Goal: Task Accomplishment & Management: Manage account settings

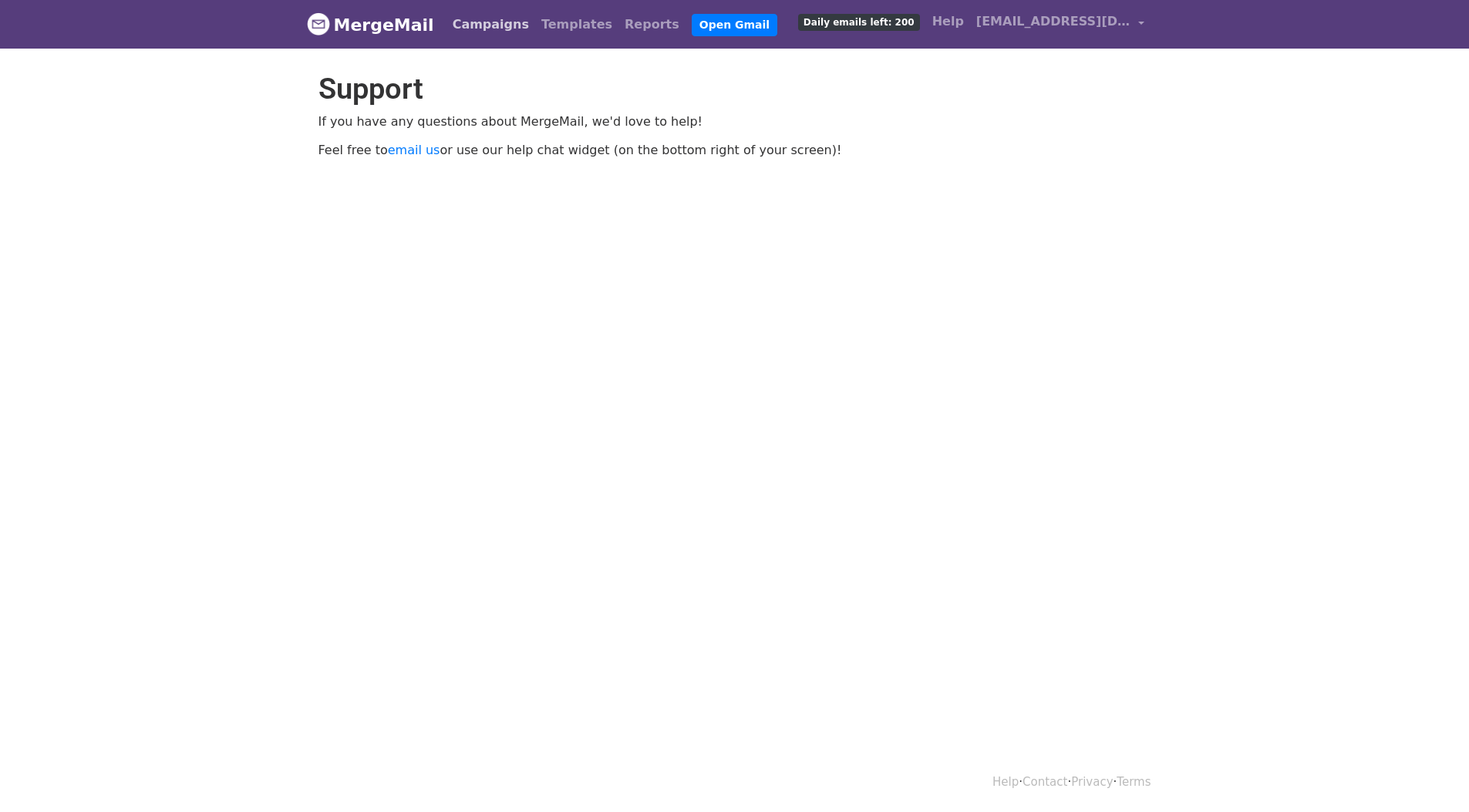
click at [470, 21] on link "Campaigns" at bounding box center [490, 24] width 88 height 31
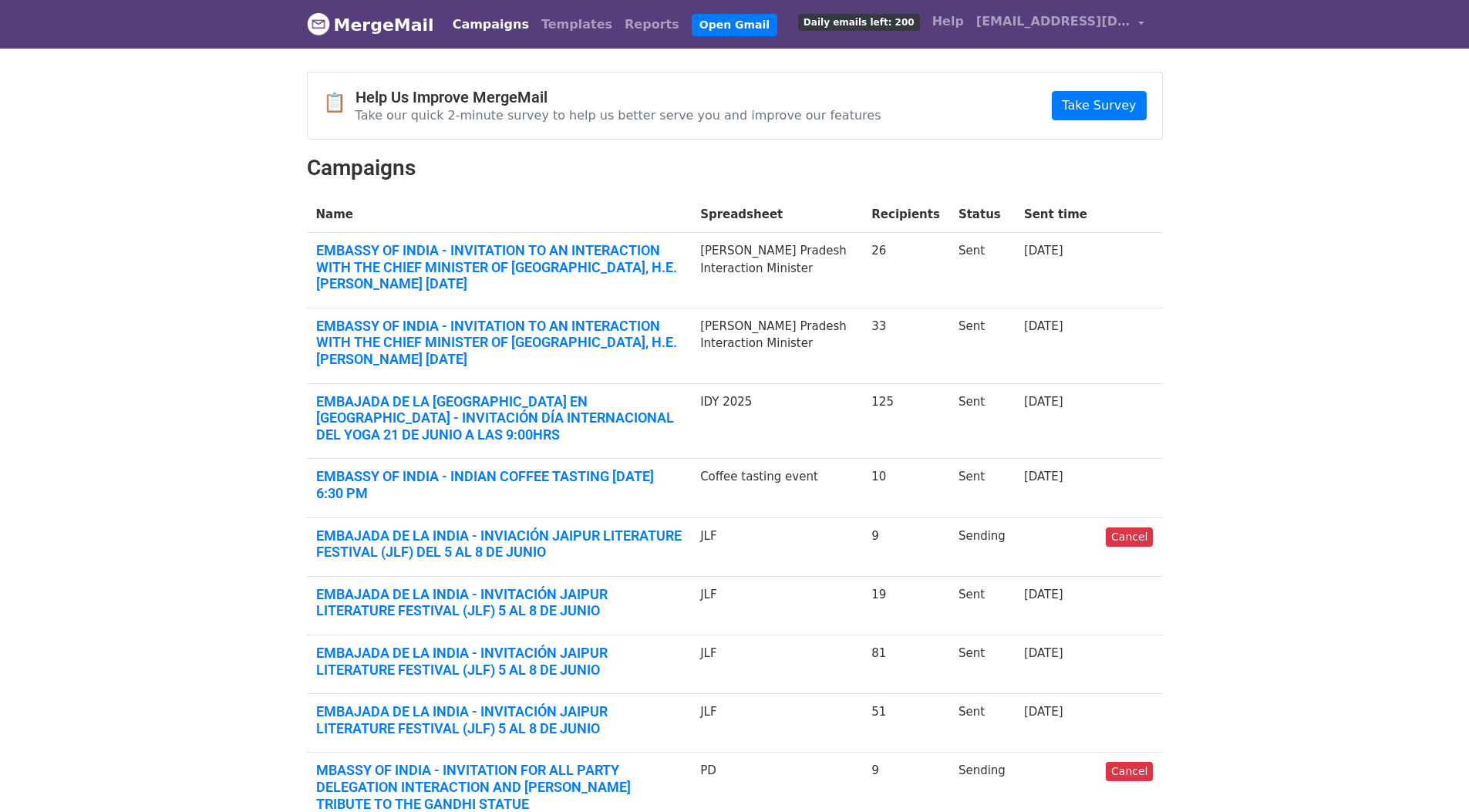
click at [372, 23] on link "MergeMail" at bounding box center [370, 24] width 128 height 32
click at [355, 27] on link "MergeMail" at bounding box center [370, 24] width 128 height 32
click at [619, 22] on link "Reports" at bounding box center [652, 24] width 67 height 31
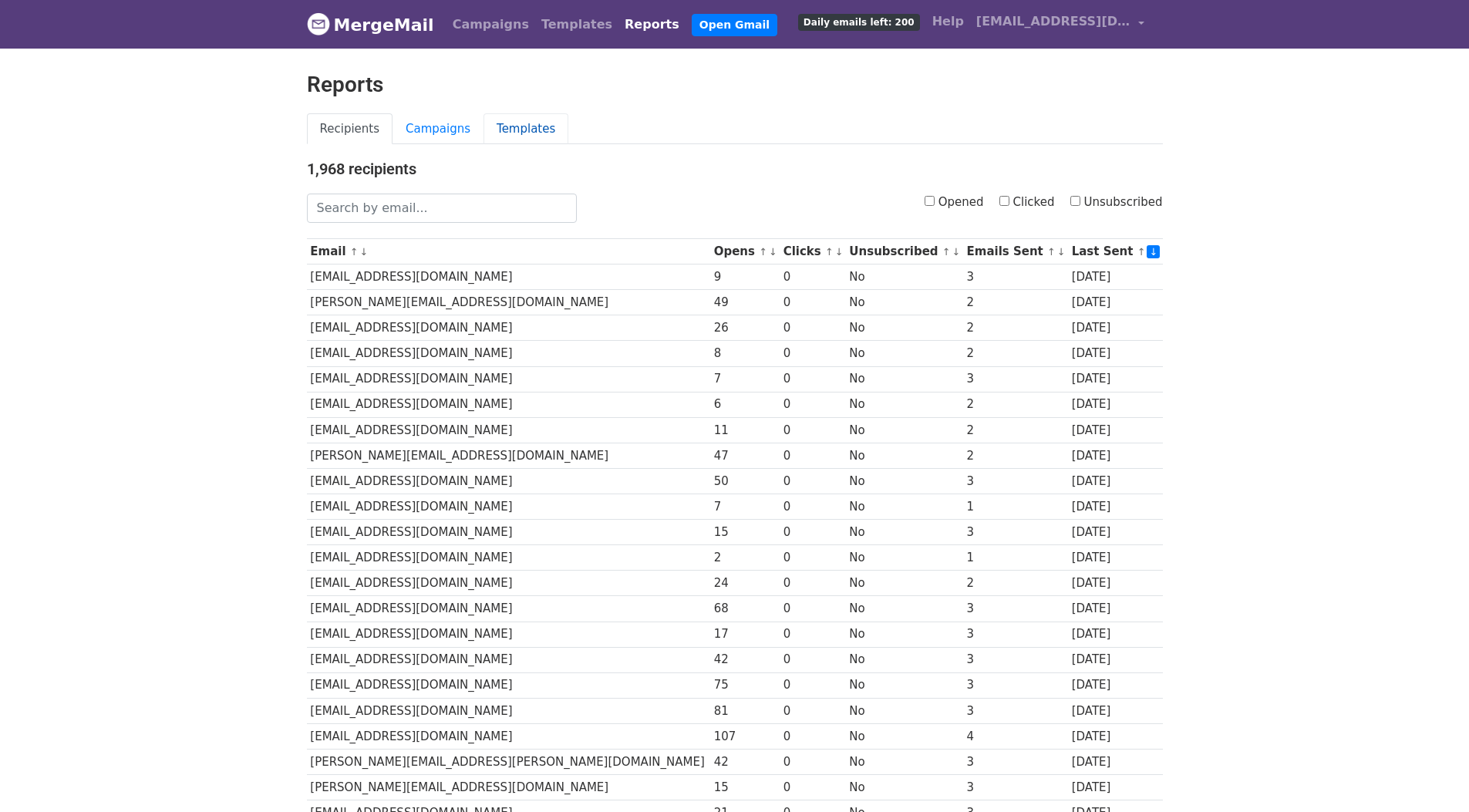
click at [521, 130] on link "Templates" at bounding box center [526, 129] width 85 height 31
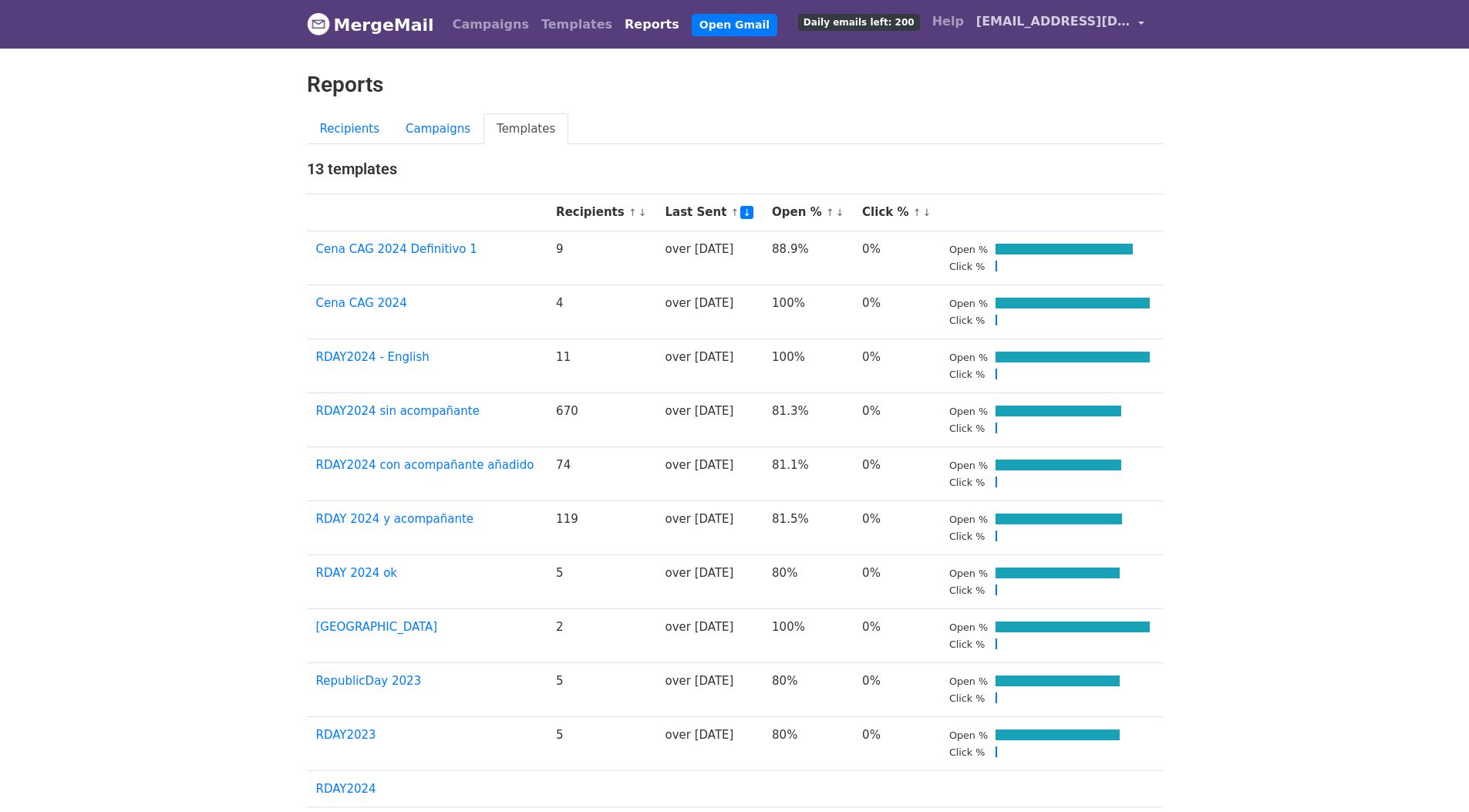
click at [1009, 28] on span "[EMAIL_ADDRESS][DOMAIN_NAME]" at bounding box center [1053, 22] width 154 height 19
click at [1046, 62] on link "Account" at bounding box center [1069, 63] width 163 height 25
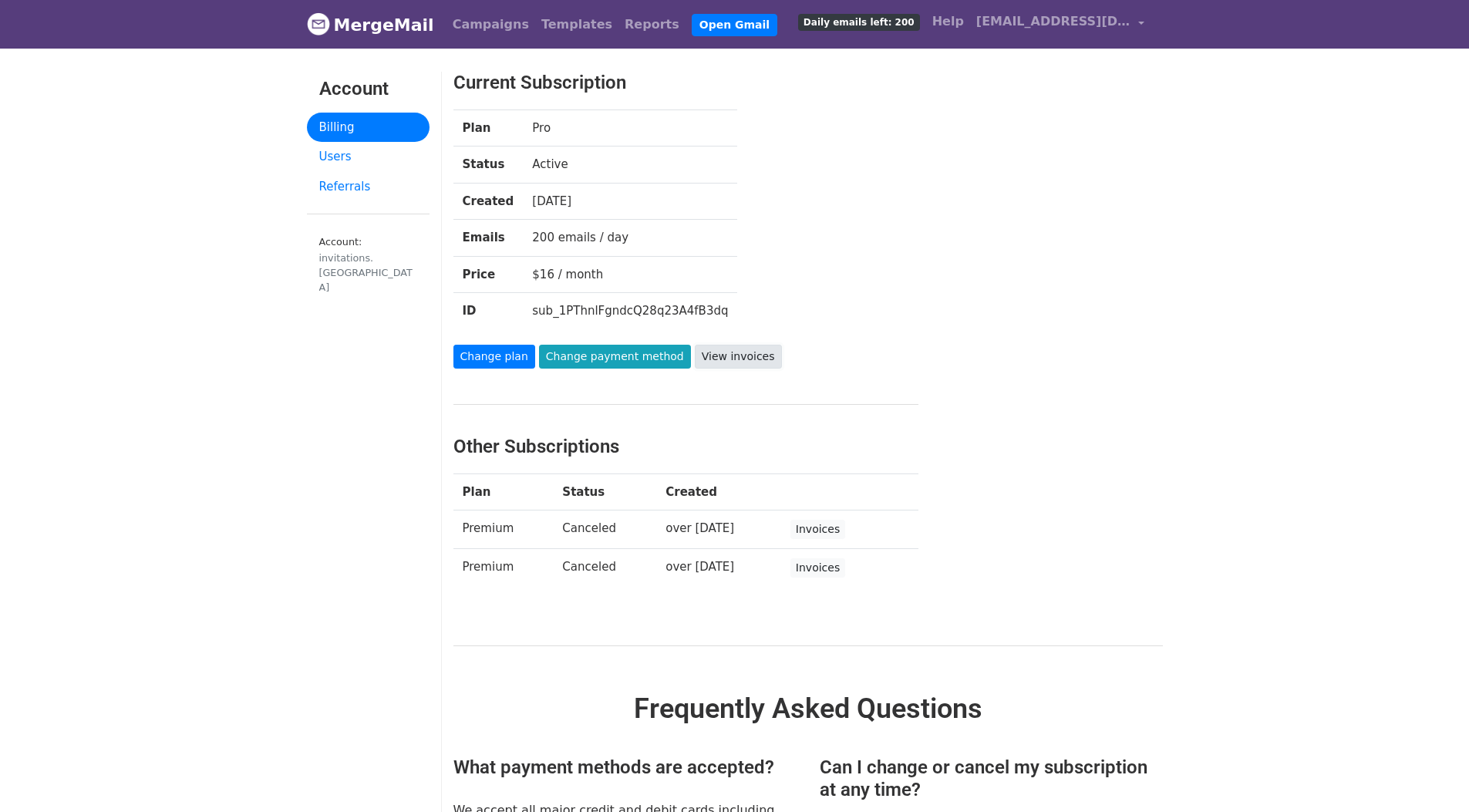
click at [735, 359] on link "View invoices" at bounding box center [738, 356] width 87 height 24
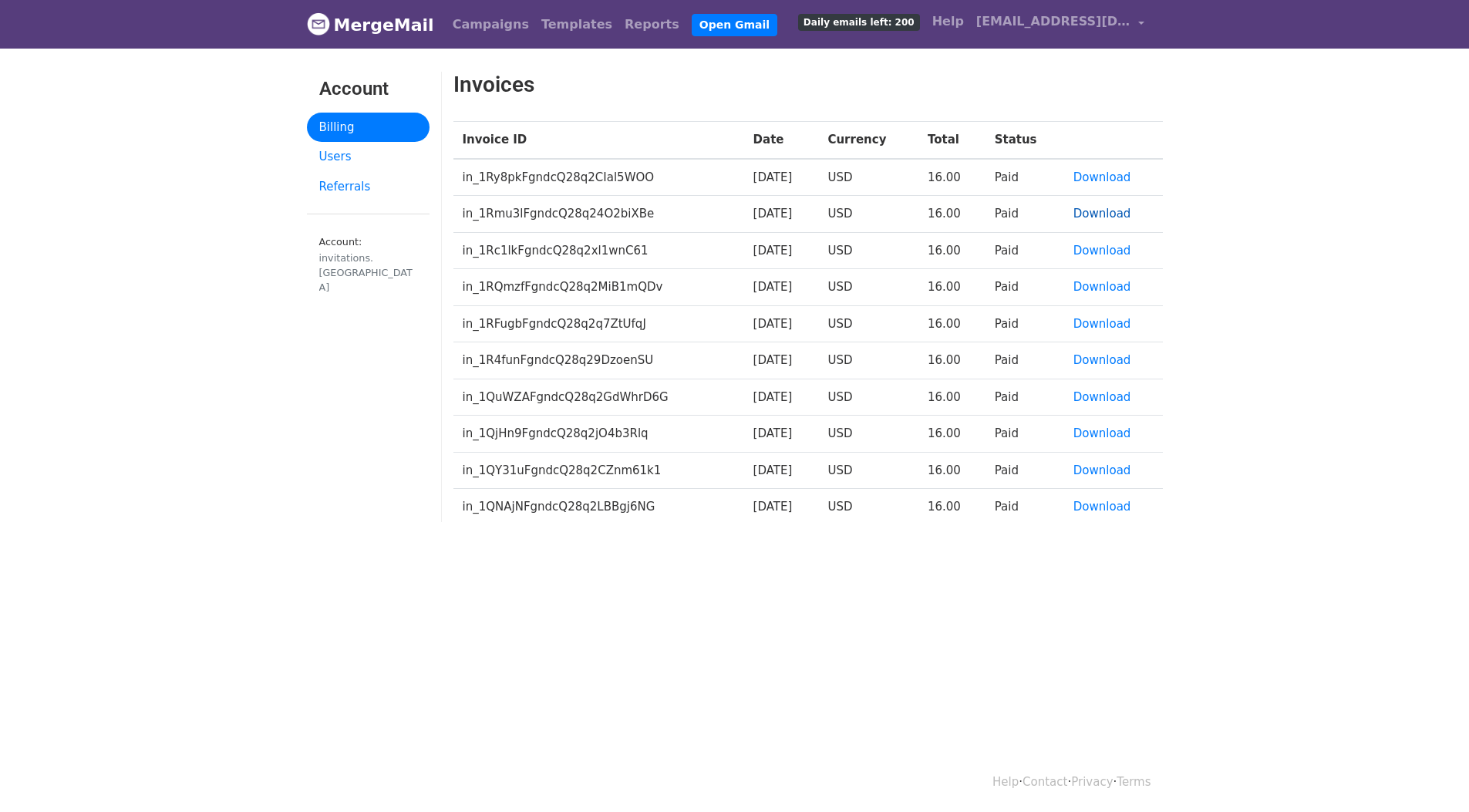
click at [1113, 210] on link "Download" at bounding box center [1103, 214] width 58 height 14
click at [1091, 176] on link "Download" at bounding box center [1103, 178] width 58 height 14
click at [337, 159] on link "Users" at bounding box center [368, 157] width 123 height 30
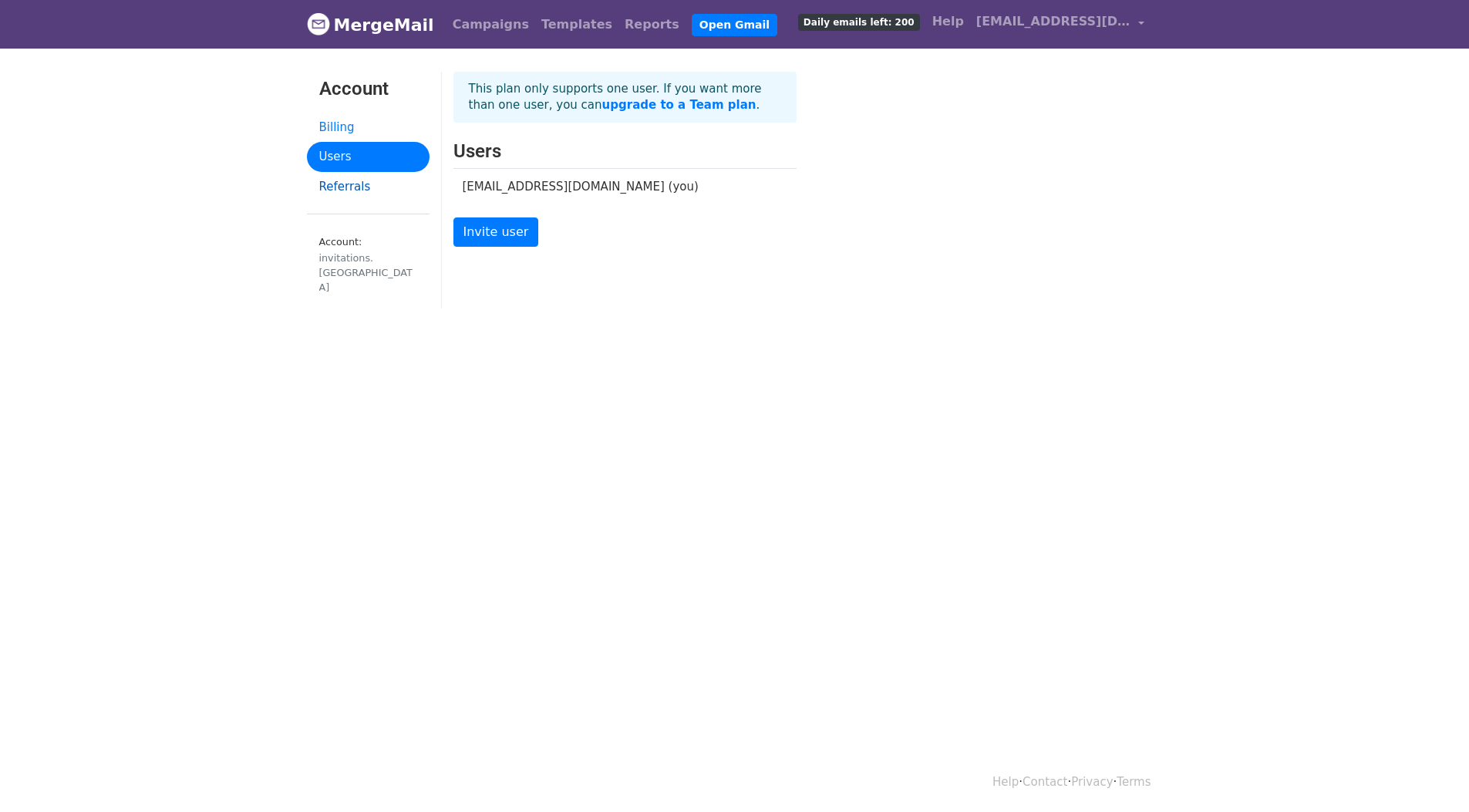
click at [345, 185] on link "Referrals" at bounding box center [368, 187] width 123 height 30
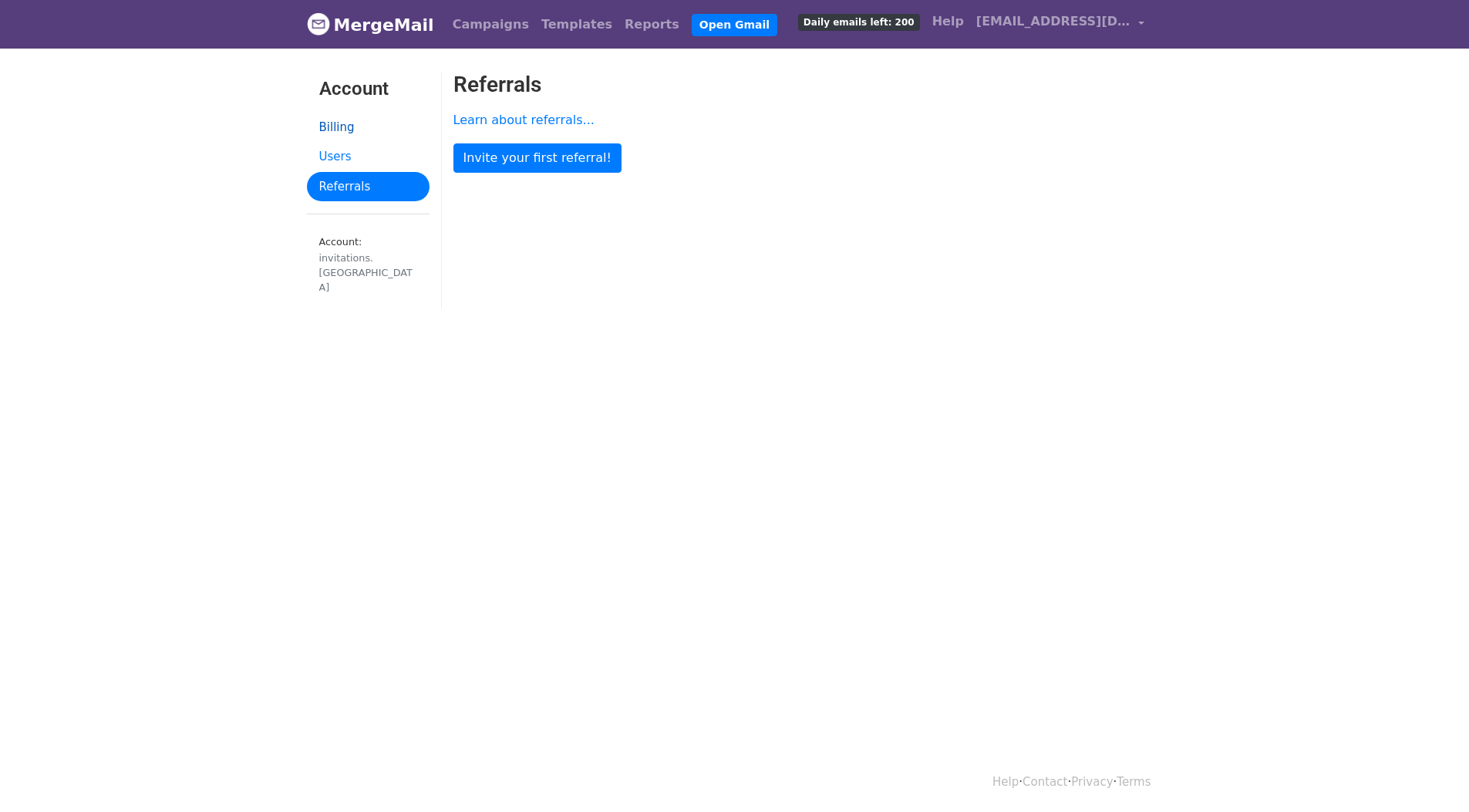
click at [351, 123] on link "Billing" at bounding box center [368, 128] width 123 height 30
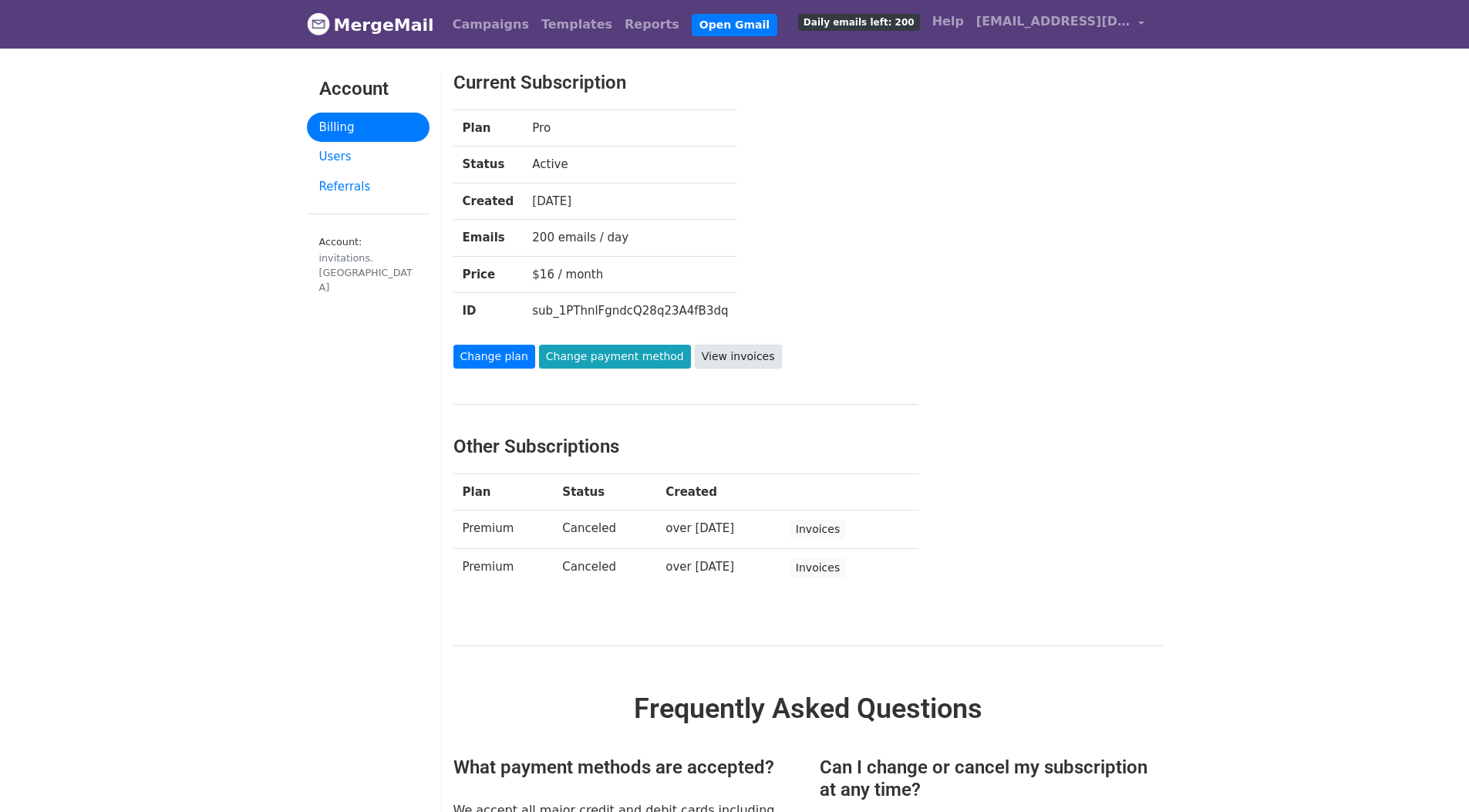
click at [735, 354] on link "View invoices" at bounding box center [738, 356] width 87 height 24
